Goal: Task Accomplishment & Management: Complete application form

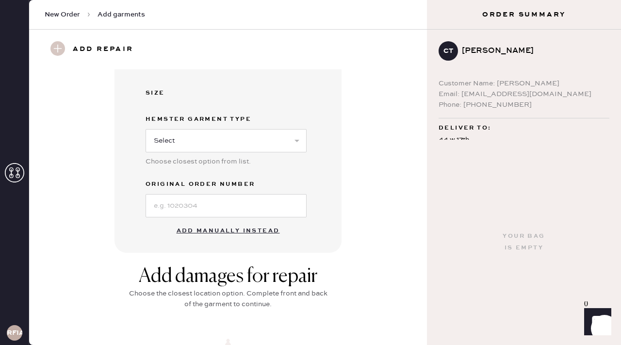
click at [220, 228] on button "Add manually instead" at bounding box center [228, 230] width 115 height 19
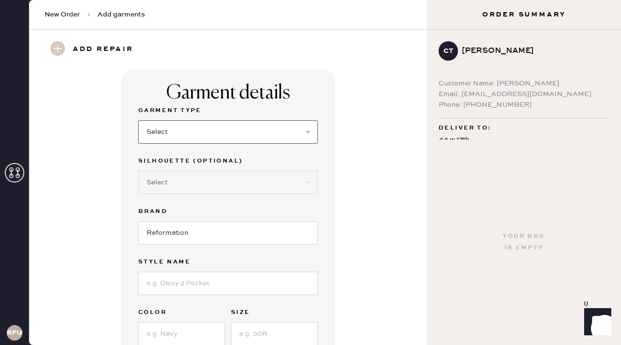
click at [222, 137] on select "Select Basic Skirt Jeans Leggings Pants Shorts Basic Sleeved Dress Basic Sleeve…" at bounding box center [227, 131] width 179 height 23
select select "6"
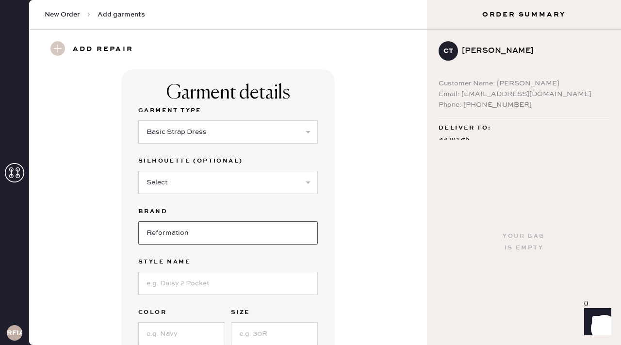
click at [192, 229] on input "Reformation" at bounding box center [227, 232] width 179 height 23
click at [192, 281] on input at bounding box center [227, 283] width 179 height 23
type input "Irisa Dress"
click at [188, 330] on input at bounding box center [181, 333] width 87 height 23
type input "Blue floral"
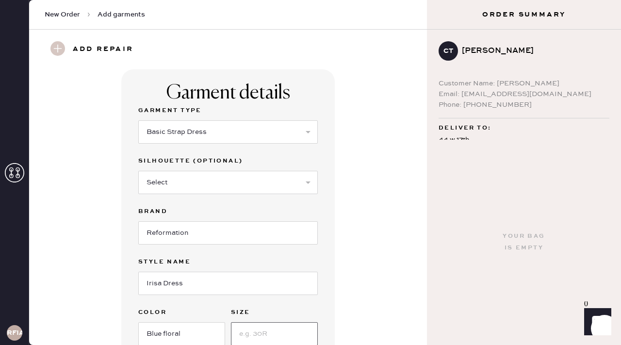
click at [258, 334] on input at bounding box center [274, 333] width 87 height 23
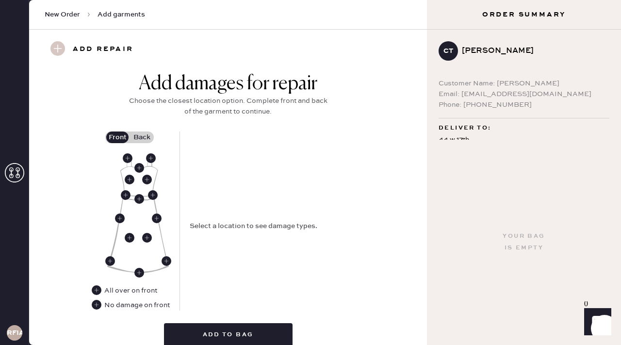
scroll to position [376, 0]
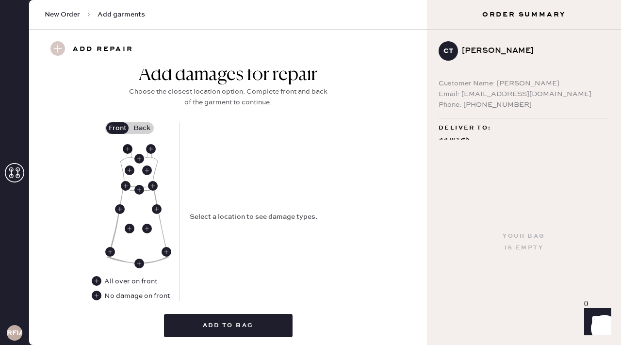
type input "2"
click at [130, 148] on use at bounding box center [128, 149] width 10 height 10
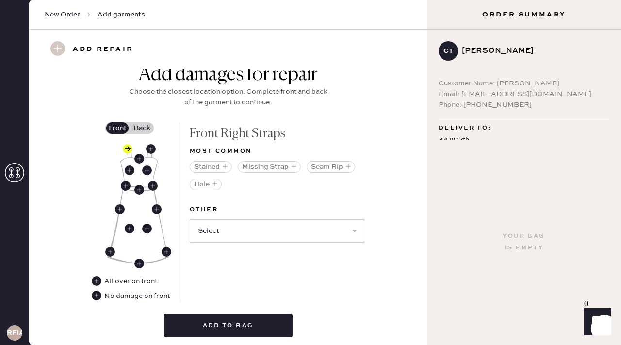
click at [149, 129] on label "Back" at bounding box center [141, 128] width 24 height 12
click at [142, 128] on input "Back" at bounding box center [142, 128] width 0 height 0
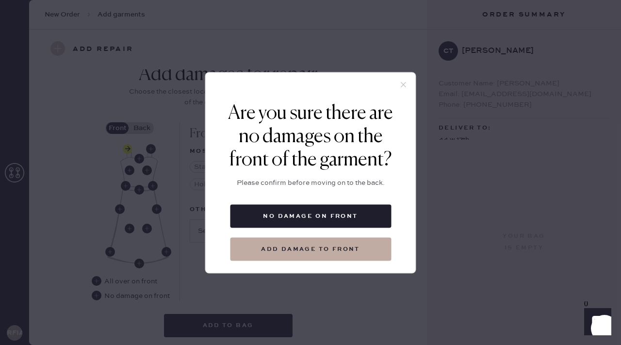
click at [208, 273] on div "Are you sure there are no damages on the front of the garment? Please confirm b…" at bounding box center [310, 172] width 621 height 345
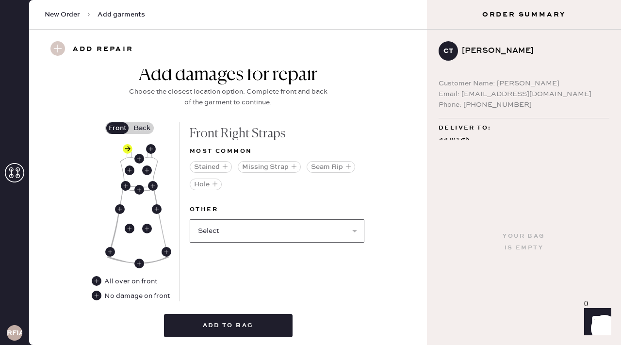
click at [225, 230] on select "Select Broken / Ripped Hem Broken Beads Broken Belt Loop Broken Button Broken C…" at bounding box center [277, 230] width 175 height 23
select select "1668"
select select
click at [232, 232] on select "Select Broken / Ripped Hem Broken Beads Broken Belt Loop Broken Button Broken C…" at bounding box center [277, 230] width 175 height 23
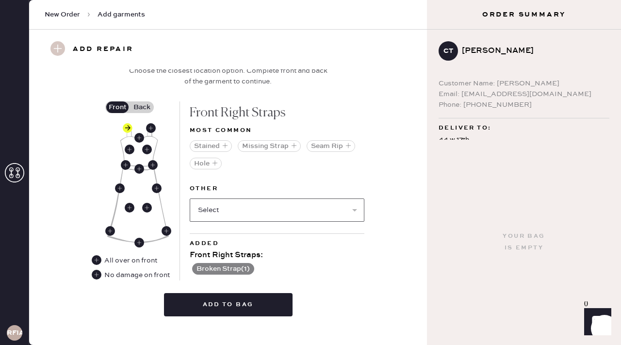
click at [210, 207] on select "Select Broken / Ripped Hem Broken Beads Broken Belt Loop Broken Button Broken C…" at bounding box center [277, 209] width 175 height 23
click at [151, 103] on label "Back" at bounding box center [141, 107] width 24 height 12
click at [142, 107] on input "Back" at bounding box center [142, 107] width 0 height 0
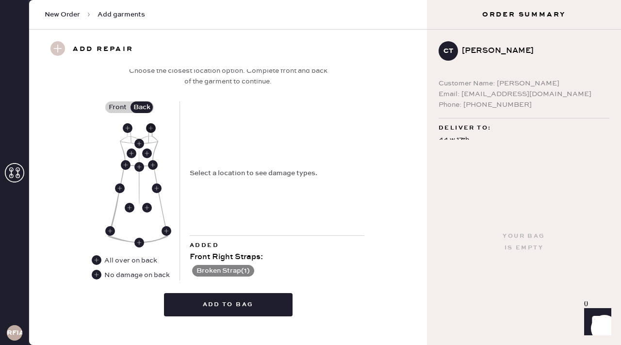
click at [152, 127] on use at bounding box center [151, 128] width 10 height 10
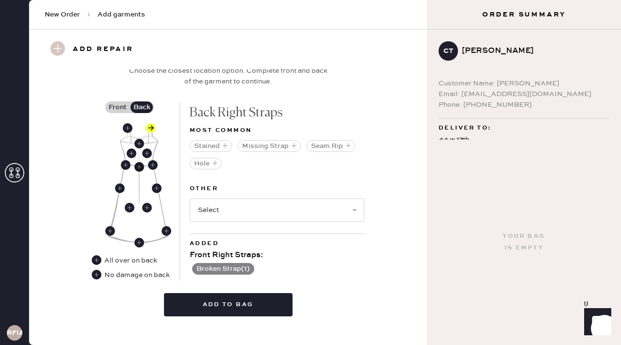
click at [140, 162] on use at bounding box center [139, 167] width 10 height 10
click at [139, 145] on use at bounding box center [139, 144] width 10 height 10
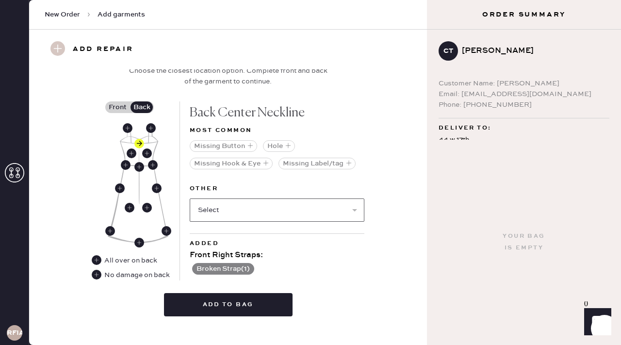
click at [221, 220] on select "Select Broken / Ripped Hem Broken Beads Broken Belt Loop Broken Button Broken C…" at bounding box center [277, 209] width 175 height 23
select select "2034"
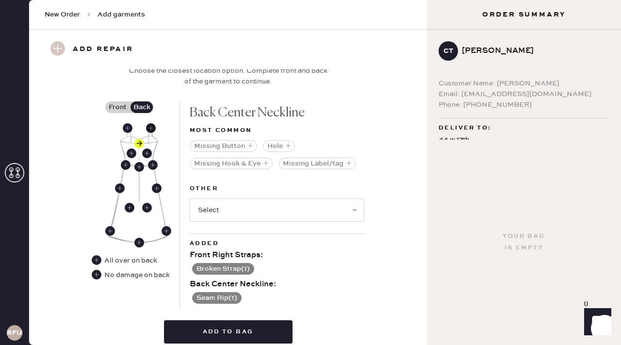
click at [151, 129] on use at bounding box center [151, 128] width 10 height 10
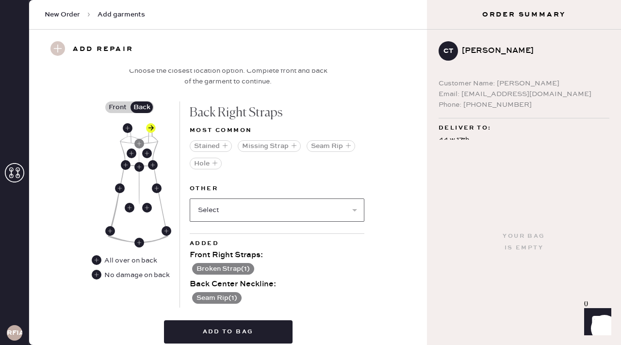
click at [228, 208] on select "Select Broken / Ripped Hem Broken Beads Broken Belt Loop Broken Button Broken C…" at bounding box center [277, 209] width 175 height 23
select select "1668"
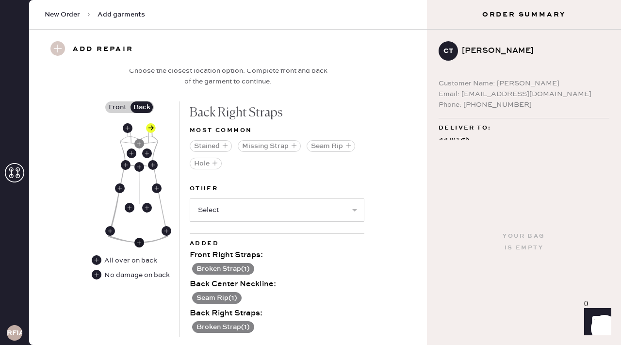
click at [140, 241] on use at bounding box center [139, 243] width 10 height 10
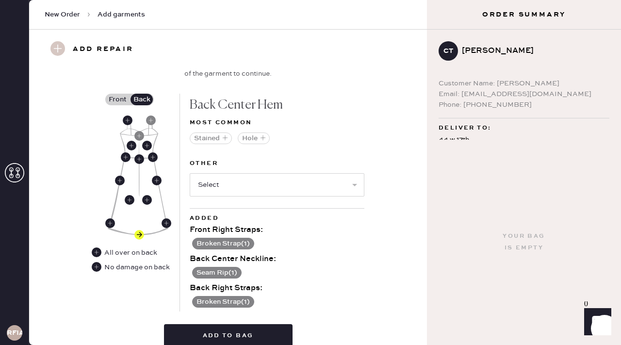
scroll to position [407, 0]
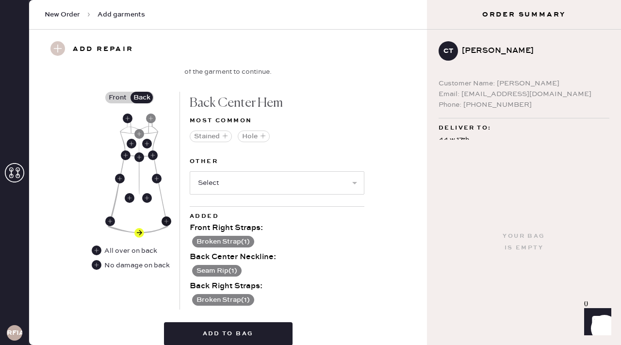
click at [166, 222] on use at bounding box center [166, 221] width 10 height 10
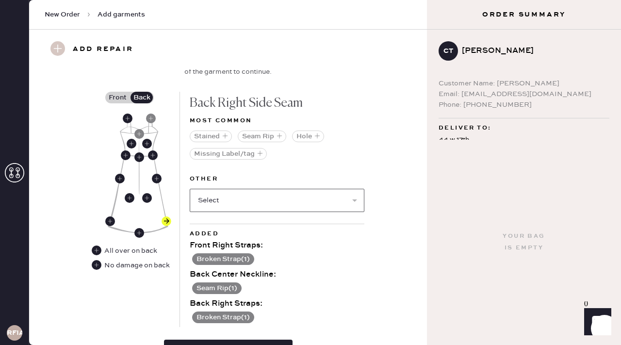
click at [222, 197] on select "Select Broken / Ripped Hem Broken Beads Broken Belt Loop Broken Button Broken C…" at bounding box center [277, 200] width 175 height 23
select select "1667"
select select
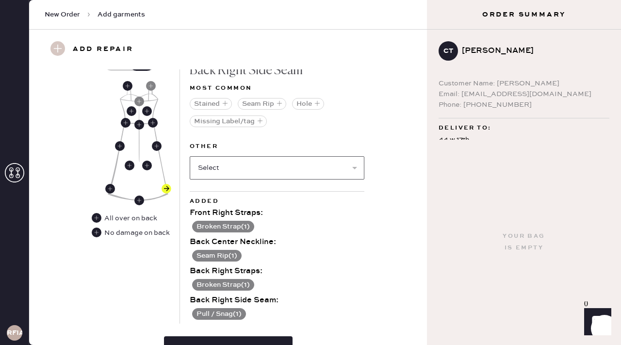
scroll to position [496, 0]
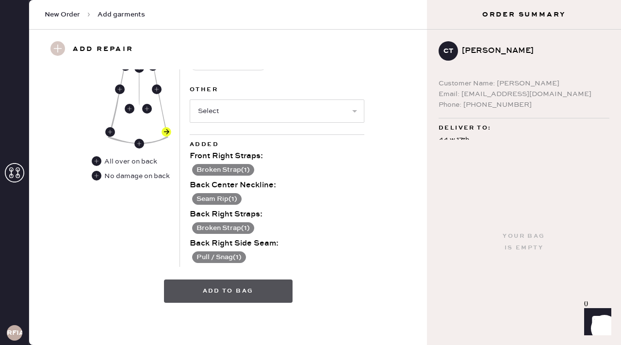
click at [224, 286] on button "Add to bag" at bounding box center [228, 290] width 128 height 23
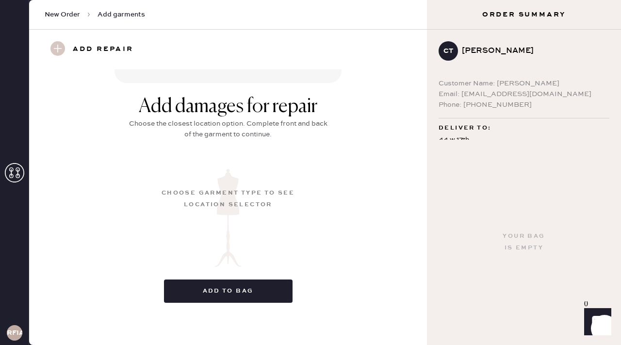
scroll to position [132, 0]
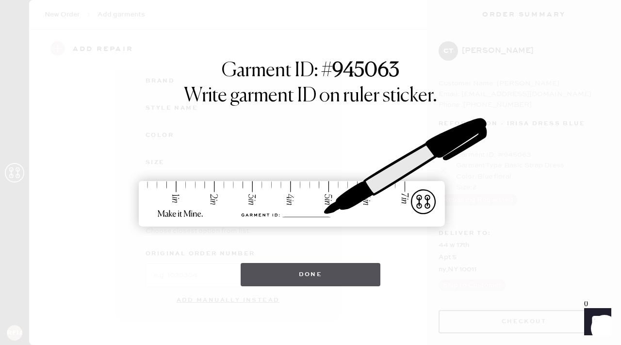
click at [283, 272] on button "Done" at bounding box center [310, 274] width 140 height 23
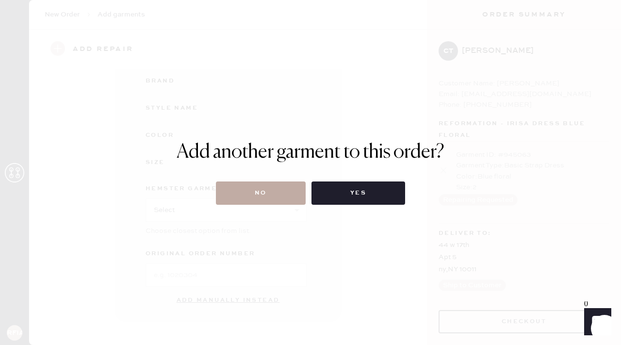
click at [274, 189] on button "No" at bounding box center [261, 192] width 90 height 23
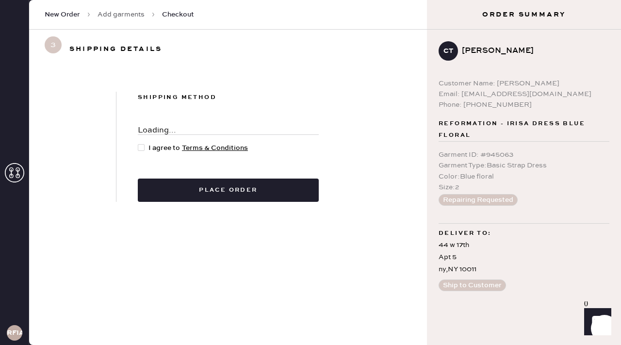
click at [141, 147] on div at bounding box center [141, 147] width 7 height 7
click at [138, 143] on input "I agree to Terms & Conditions" at bounding box center [138, 143] width 0 height 0
checkbox input "true"
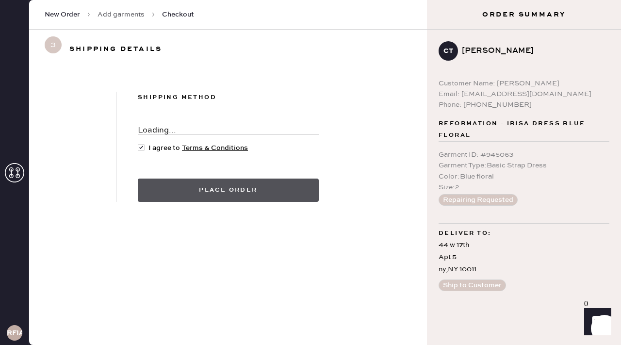
click at [191, 196] on button "Place order" at bounding box center [228, 189] width 181 height 23
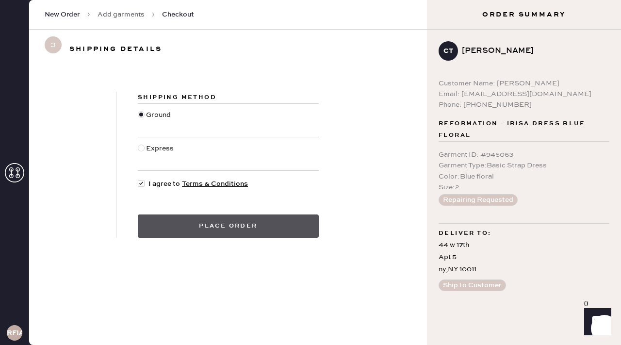
click at [212, 221] on button "Place order" at bounding box center [228, 225] width 181 height 23
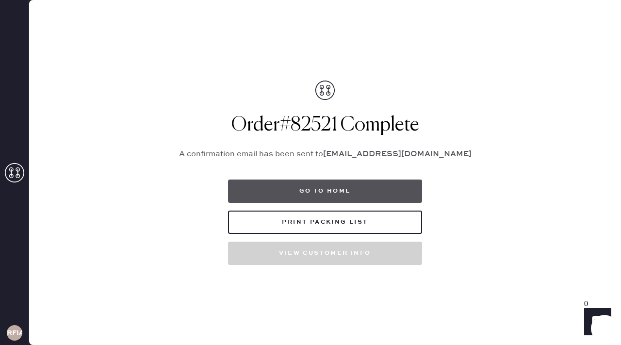
click at [329, 190] on button "Go to home" at bounding box center [325, 190] width 194 height 23
click at [325, 187] on button "Go to home" at bounding box center [325, 190] width 194 height 23
